Goal: Transaction & Acquisition: Purchase product/service

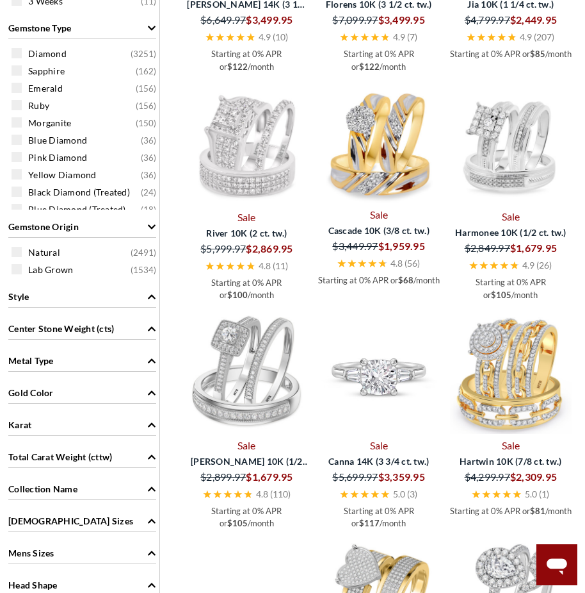
scroll to position [961, 0]
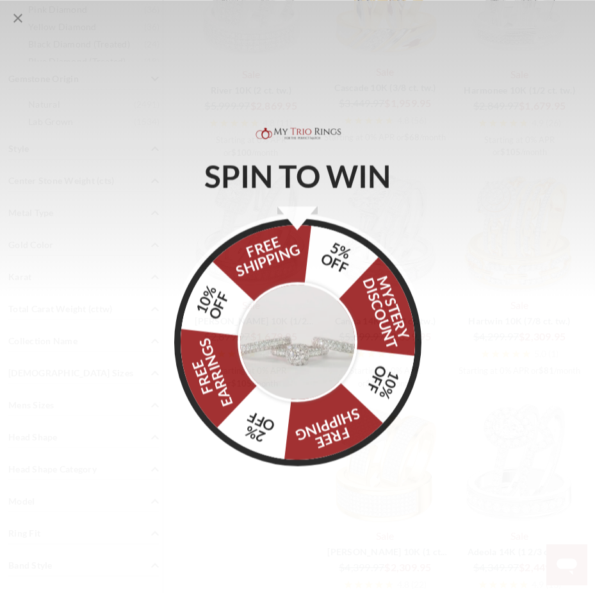
click at [327, 258] on div "FREE SHIPPING 5% OFF Mystery Discount 10% OFF FREE SHIPPING 2% OFF FREE EARRING…" at bounding box center [297, 340] width 247 height 247
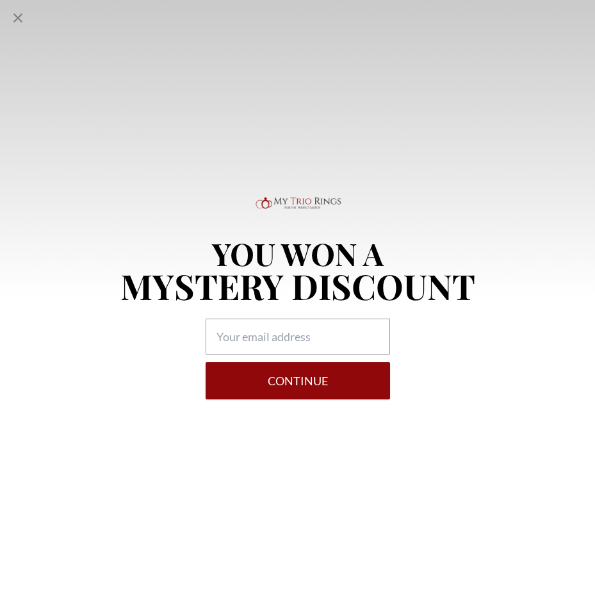
click at [299, 315] on div "YOU WON A MYSTERY DISCOUNT Continue" at bounding box center [297, 318] width 355 height 161
click at [12, 16] on icon "Close popup" at bounding box center [17, 17] width 15 height 15
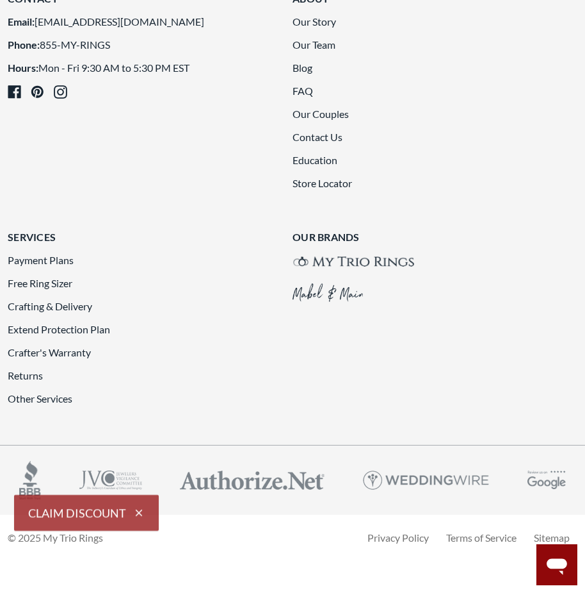
scroll to position [2690, 0]
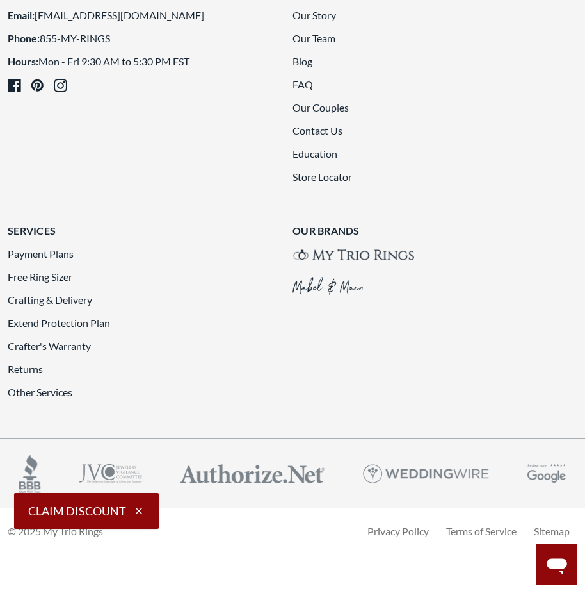
scroll to position [2651, 0]
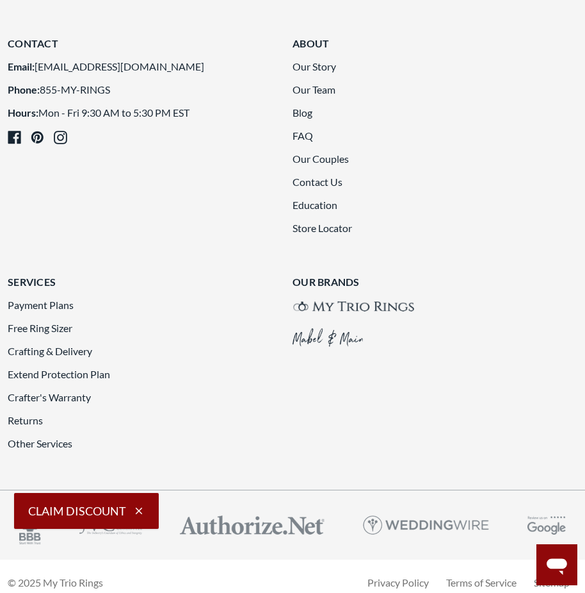
scroll to position [2651, 0]
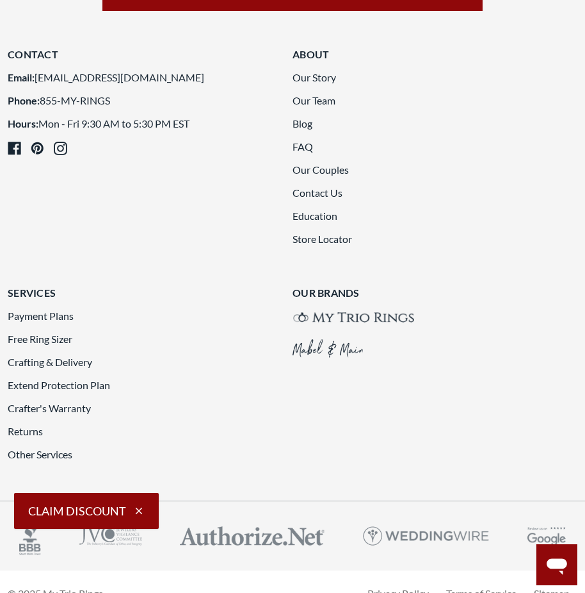
scroll to position [2779, 0]
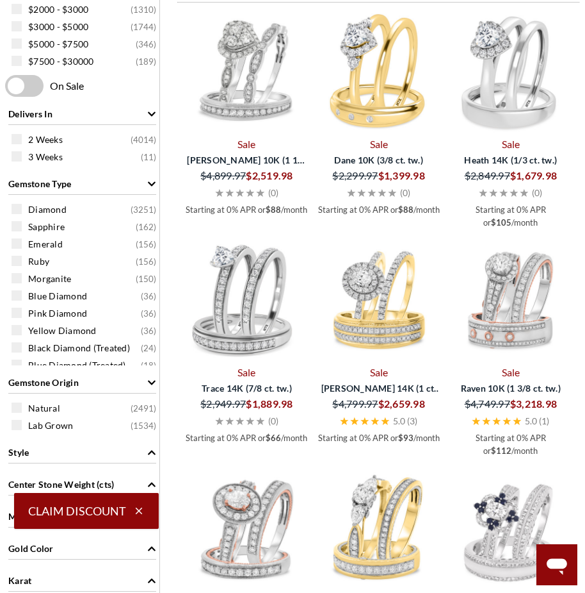
scroll to position [665, 0]
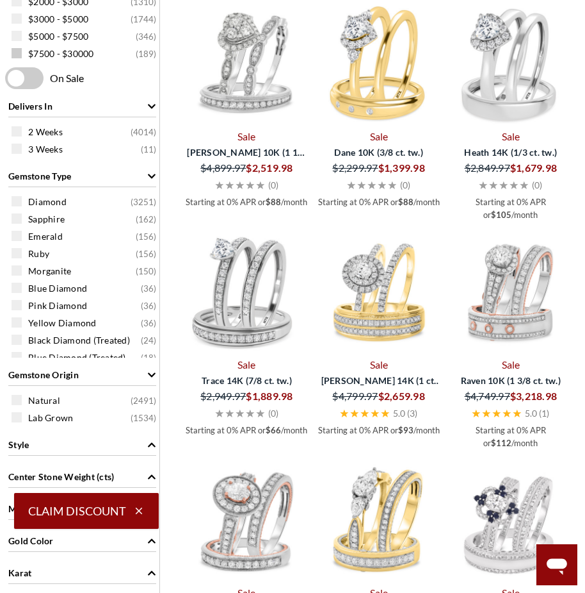
click at [73, 50] on span "$7500 - $30000" at bounding box center [61, 53] width 66 height 13
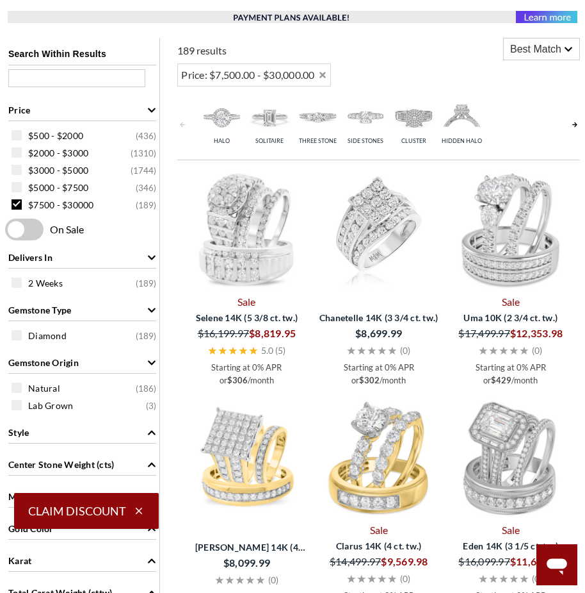
scroll to position [537, 0]
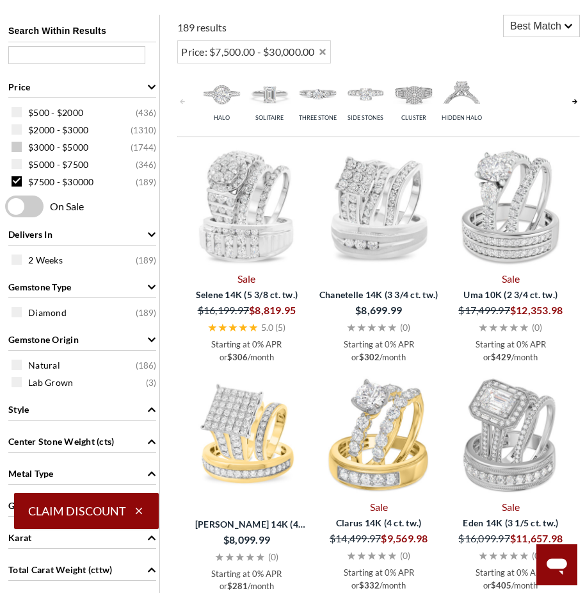
click at [51, 140] on div "$3000 - $5000 ( 1744 )" at bounding box center [86, 147] width 148 height 14
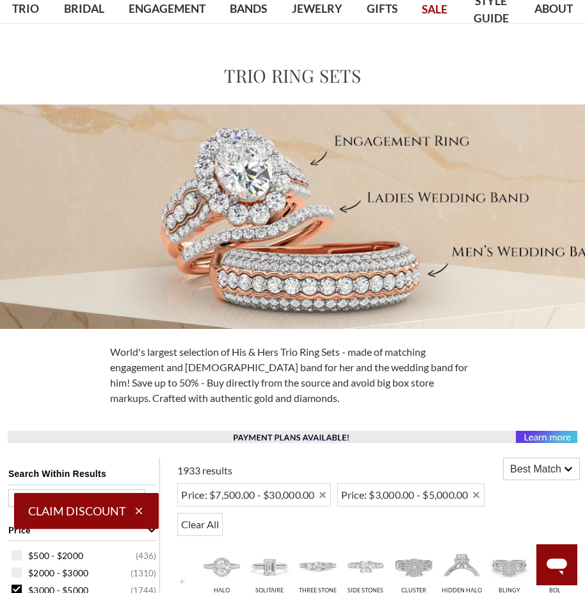
scroll to position [88, 0]
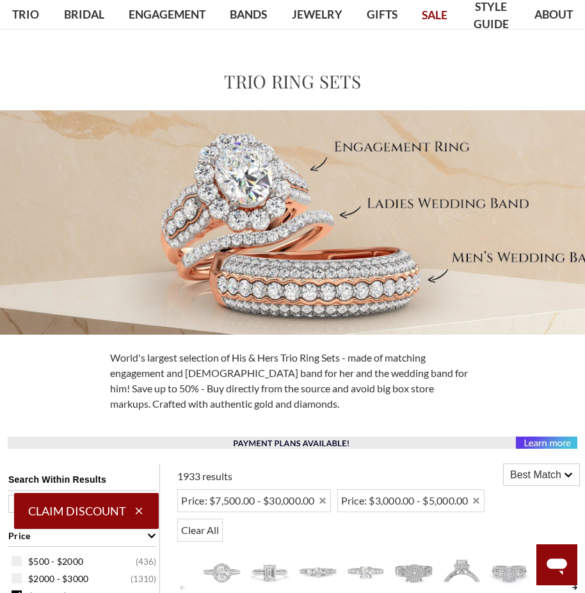
click at [226, 231] on img at bounding box center [292, 222] width 585 height 224
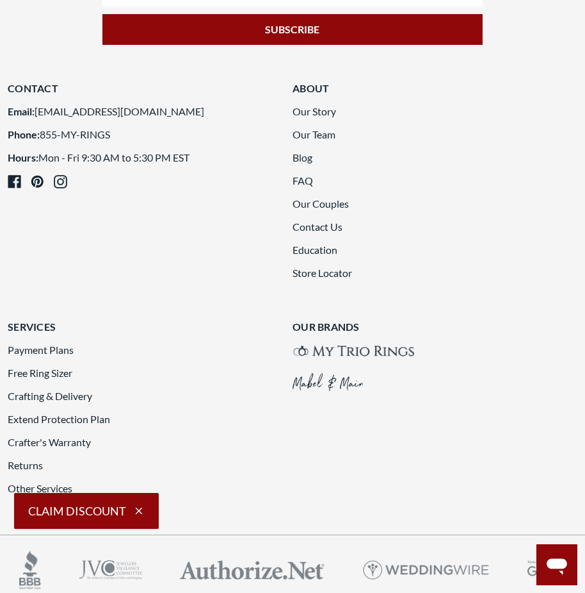
scroll to position [2626, 0]
